Goal: Leave review/rating: Share an evaluation or opinion about a product, service, or content

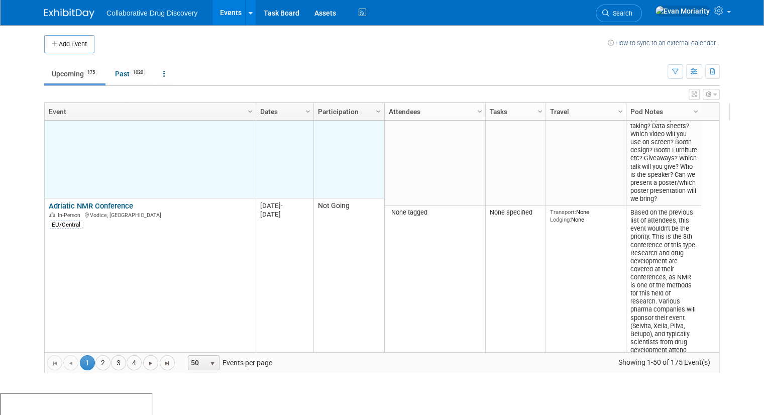
scroll to position [60, 0]
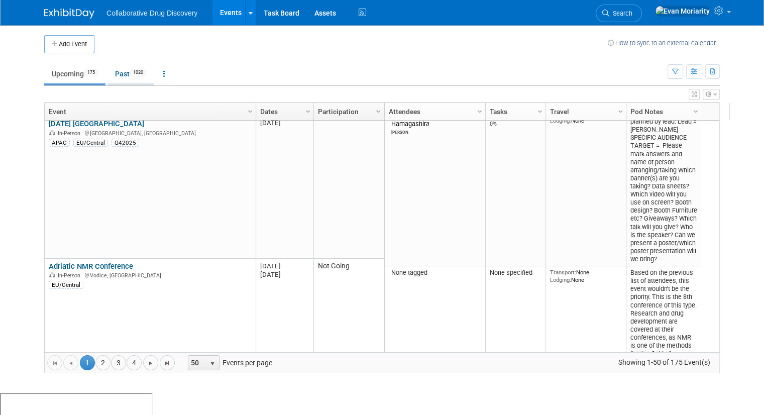
click at [114, 74] on link "Past 1020" at bounding box center [130, 73] width 46 height 19
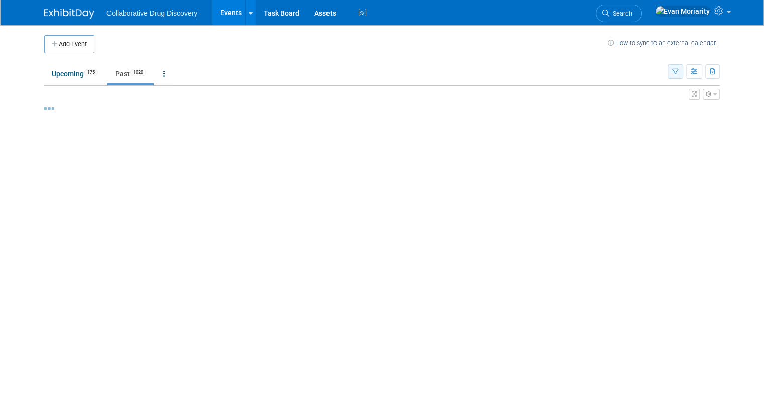
click at [678, 72] on icon "button" at bounding box center [675, 72] width 7 height 7
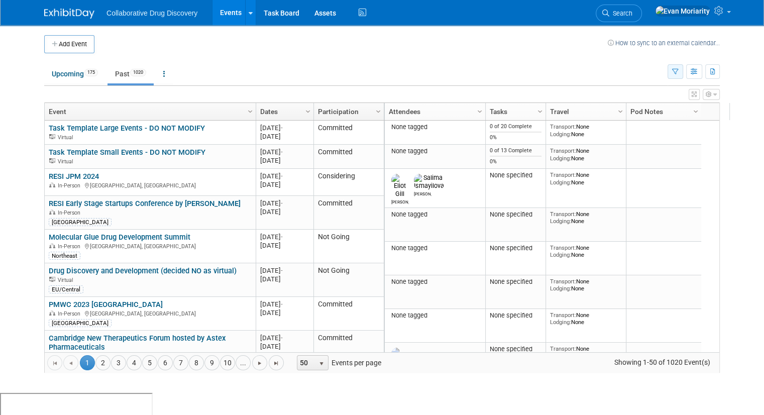
click at [683, 71] on button "button" at bounding box center [675, 71] width 16 height 15
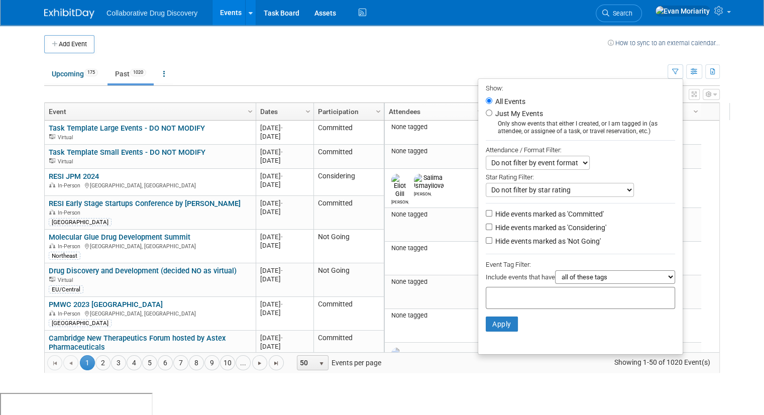
click at [613, 299] on div at bounding box center [580, 298] width 189 height 22
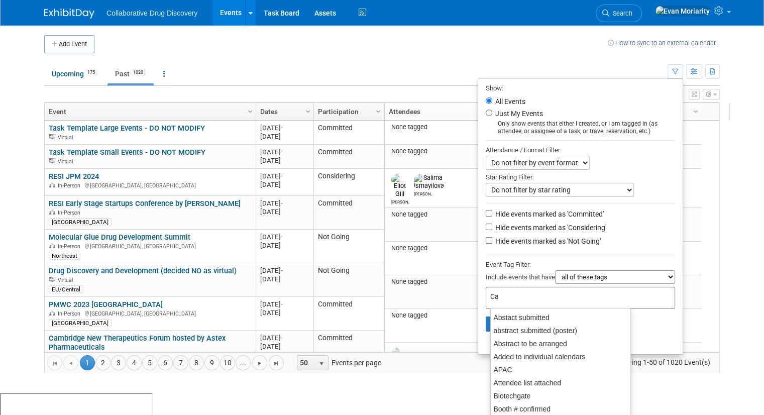
type input "Can"
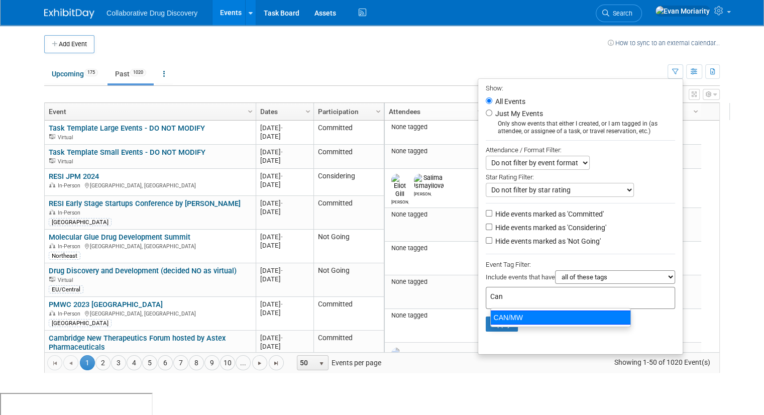
click at [518, 319] on div "CAN/MW" at bounding box center [560, 317] width 141 height 14
type input "CAN/MW"
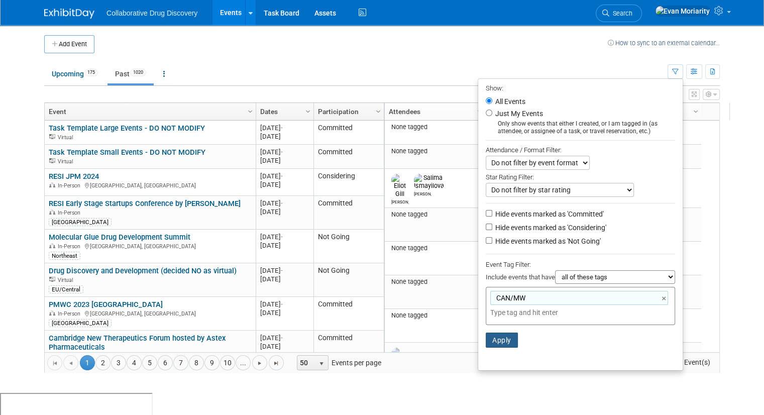
click at [512, 340] on button "Apply" at bounding box center [502, 339] width 32 height 15
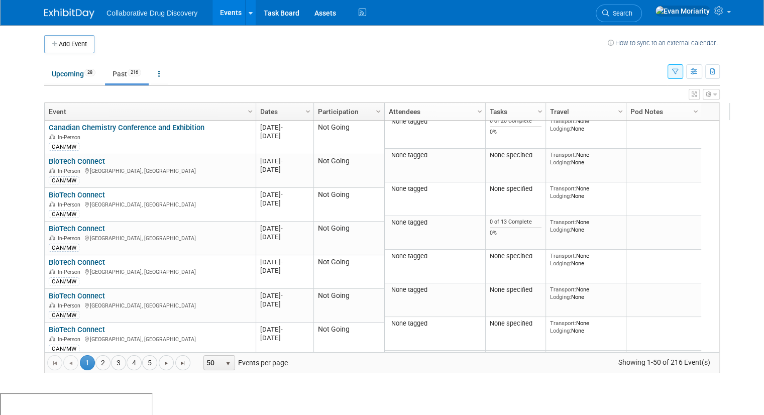
scroll to position [1469, 0]
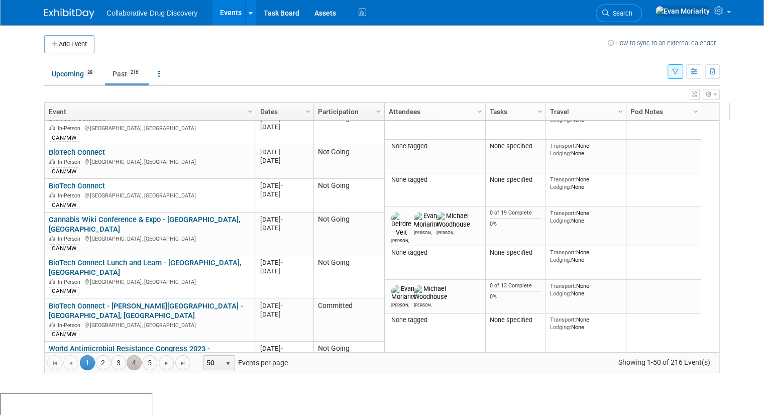
click at [129, 362] on link "4" at bounding box center [134, 362] width 15 height 15
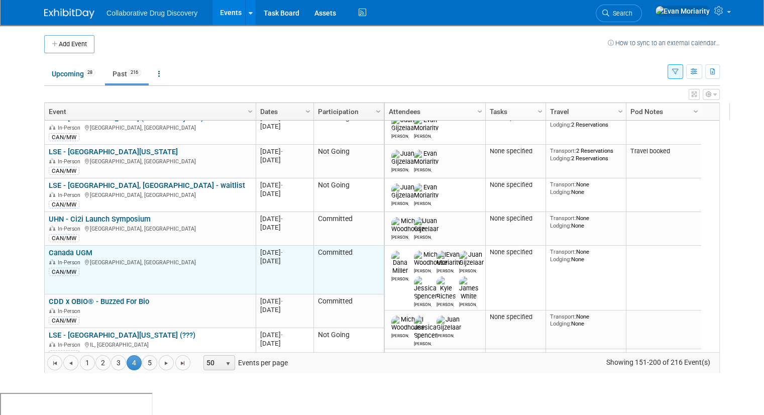
scroll to position [1551, 0]
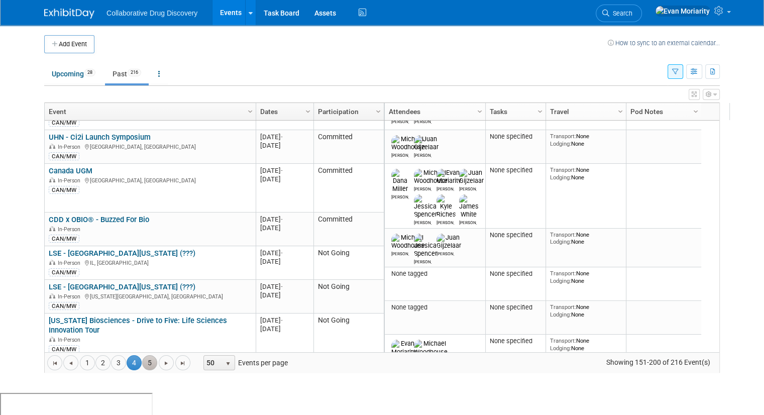
click at [142, 358] on link "5" at bounding box center [149, 362] width 15 height 15
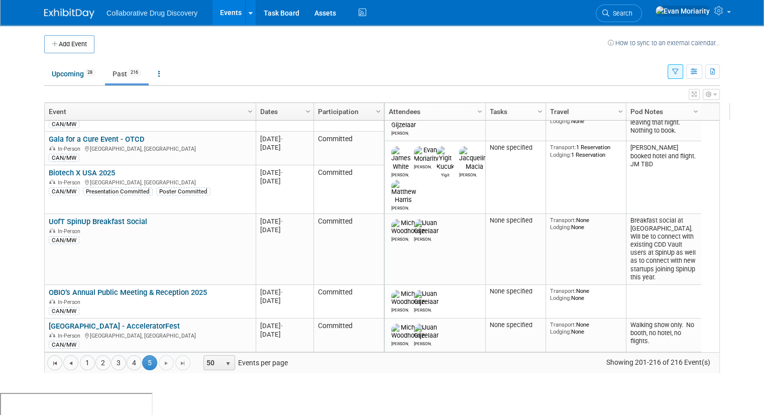
scroll to position [378, 0]
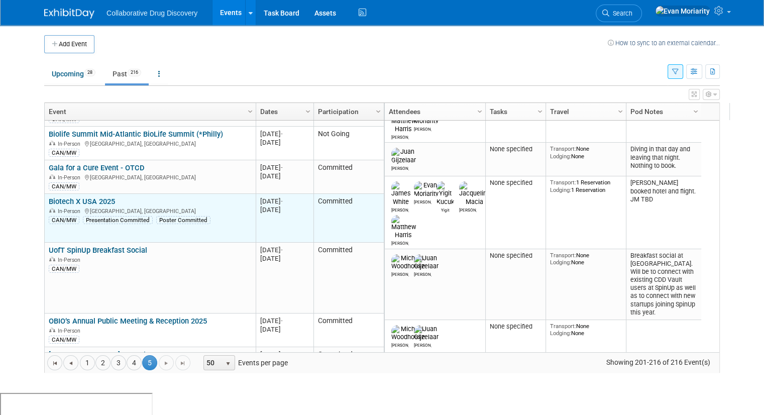
click at [84, 197] on link "Biotech X USA 2025" at bounding box center [82, 201] width 66 height 9
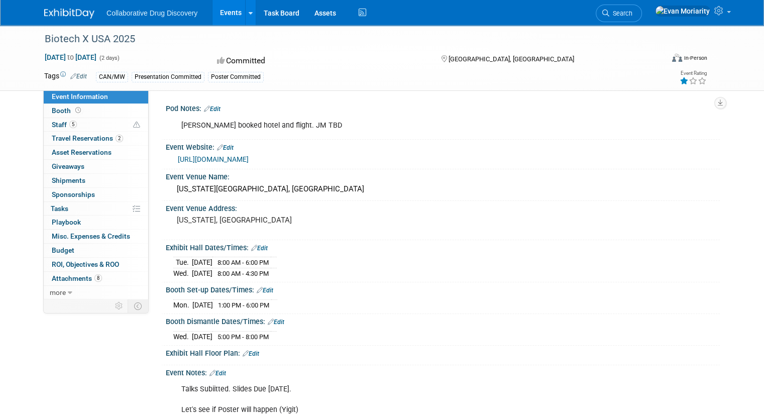
click at [688, 82] on icon at bounding box center [683, 80] width 9 height 7
